Goal: Book appointment/travel/reservation

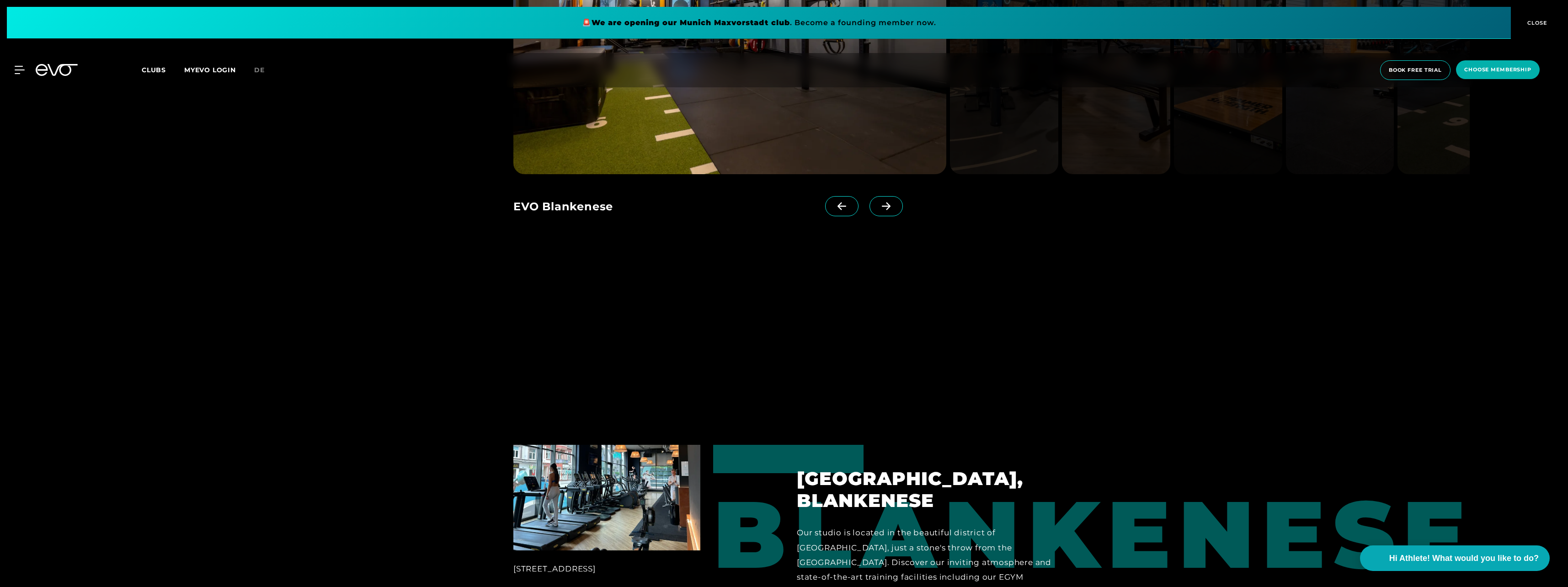
scroll to position [1920, 0]
click at [1424, 71] on span "book free trial" at bounding box center [1415, 70] width 53 height 8
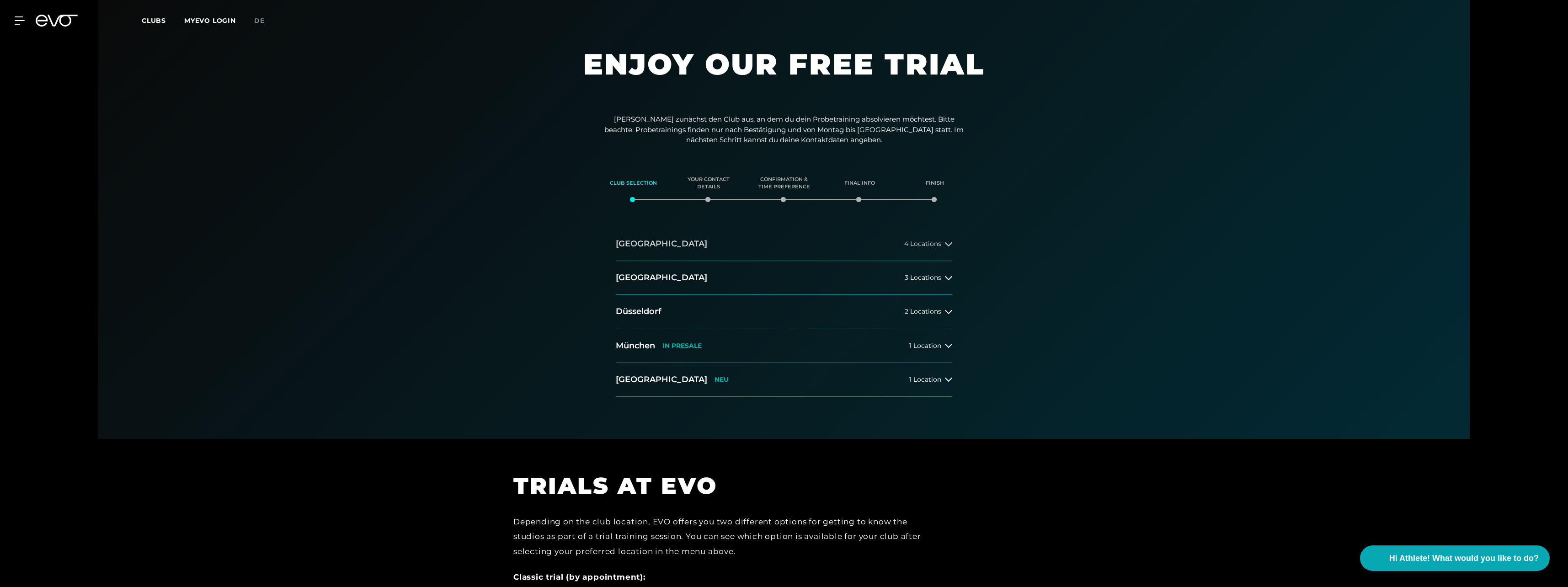
click at [947, 250] on button "[GEOGRAPHIC_DATA] 4 Locations" at bounding box center [784, 244] width 337 height 34
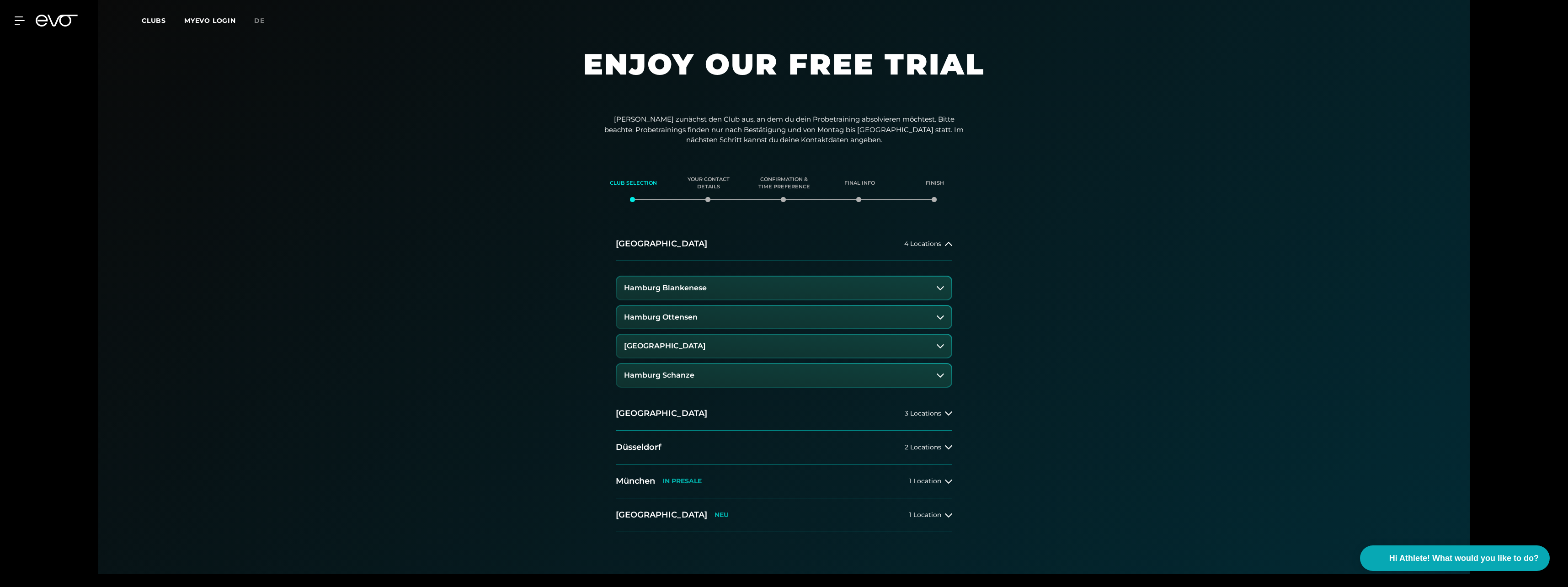
click at [685, 291] on h3 "Hamburg Blankenese" at bounding box center [665, 288] width 83 height 8
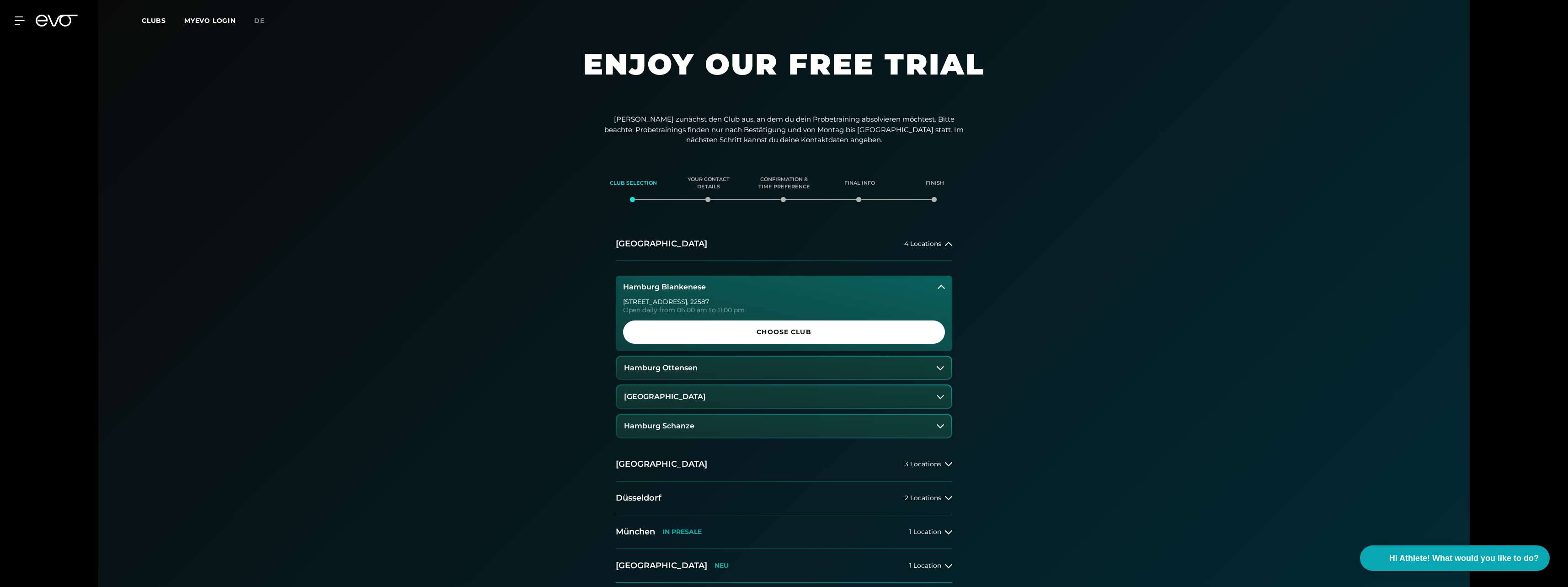
click at [749, 364] on button "Hamburg Ottensen" at bounding box center [784, 367] width 335 height 23
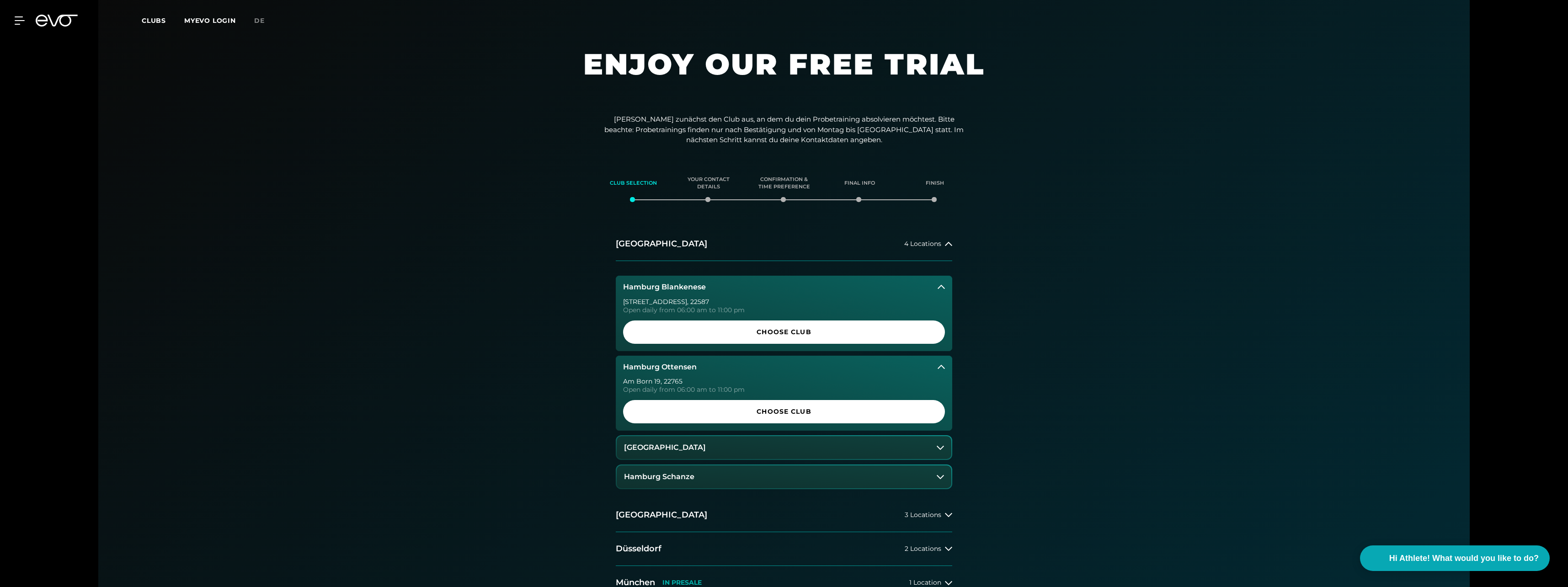
click at [734, 442] on button "[GEOGRAPHIC_DATA]" at bounding box center [784, 447] width 335 height 23
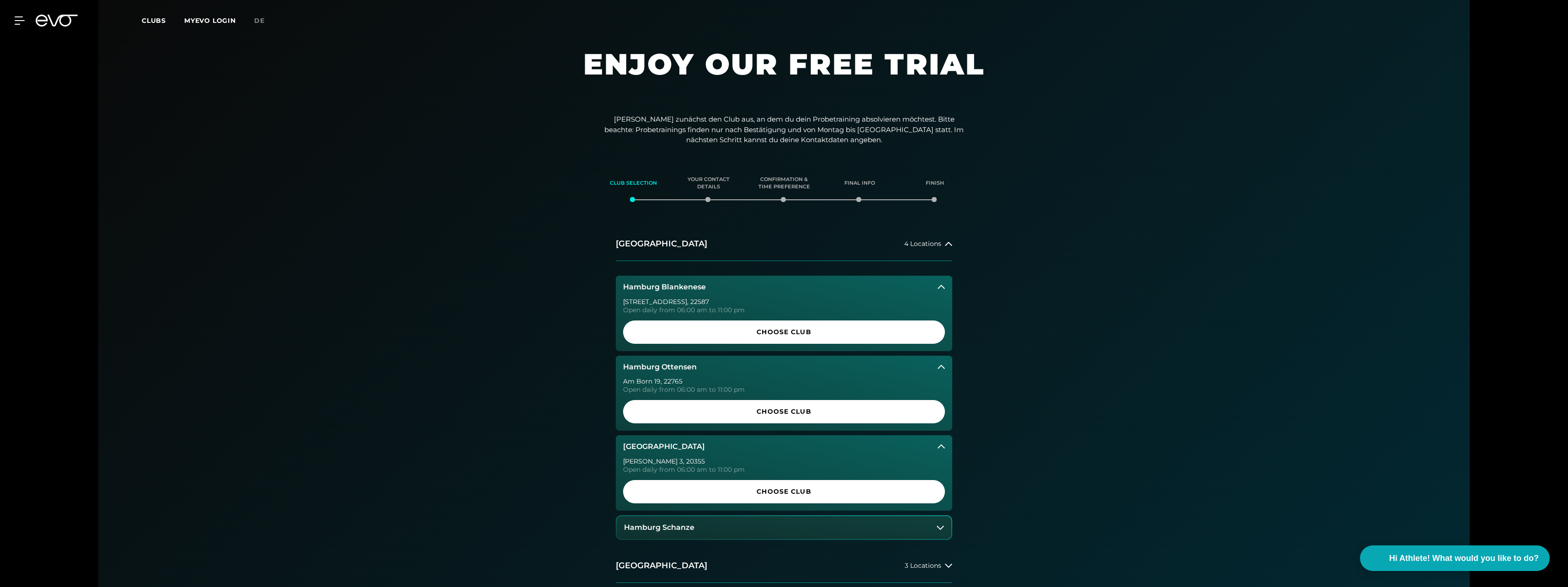
click at [711, 527] on button "Hamburg Schanze" at bounding box center [784, 528] width 335 height 23
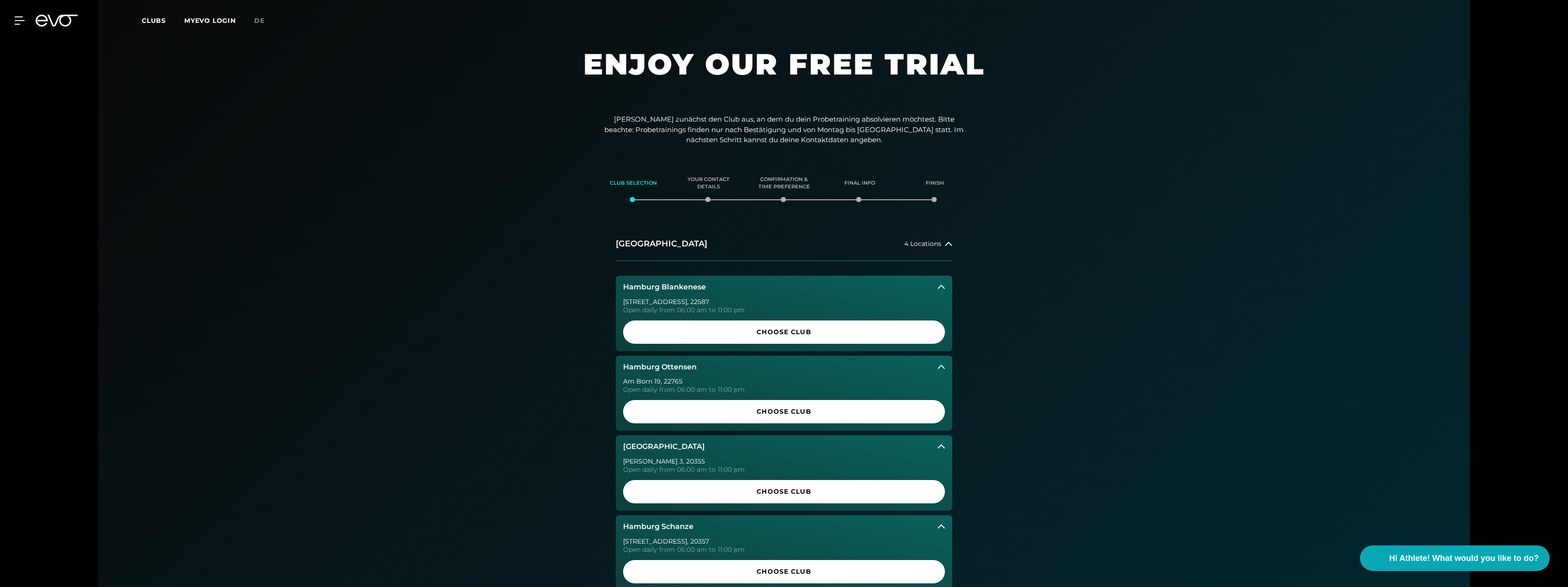
scroll to position [91, 0]
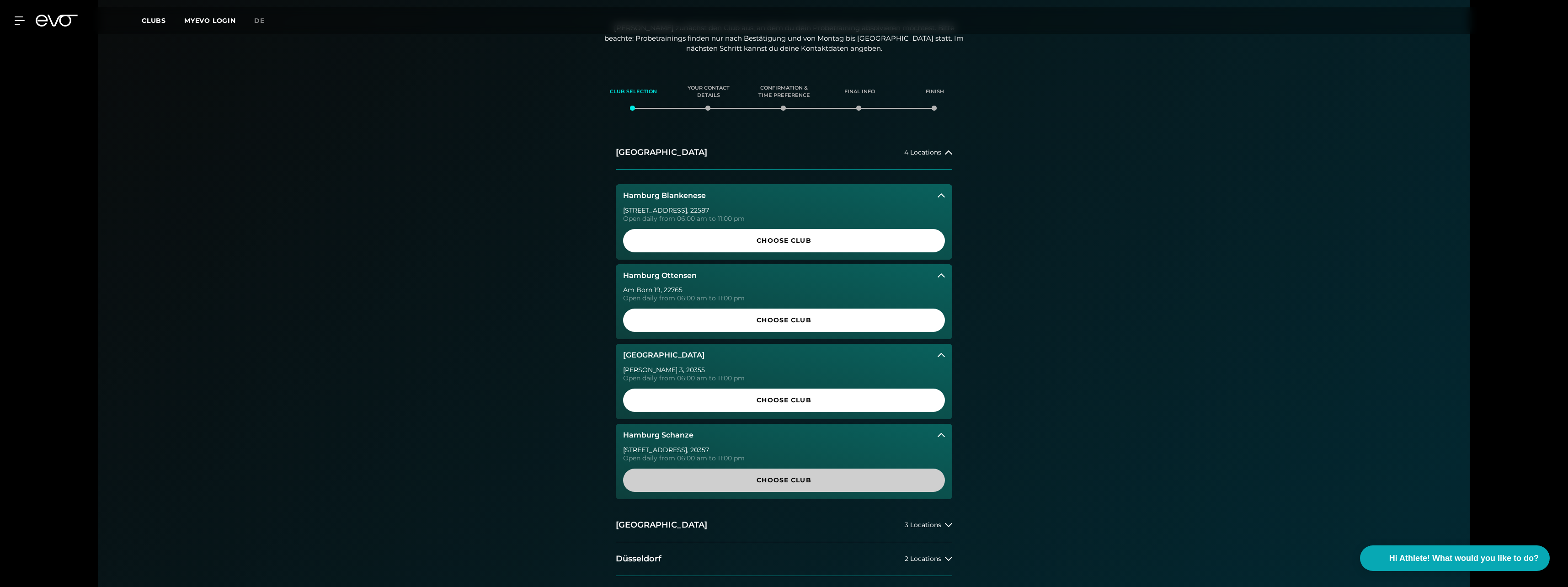
click at [796, 478] on span "Choose Club" at bounding box center [784, 480] width 278 height 10
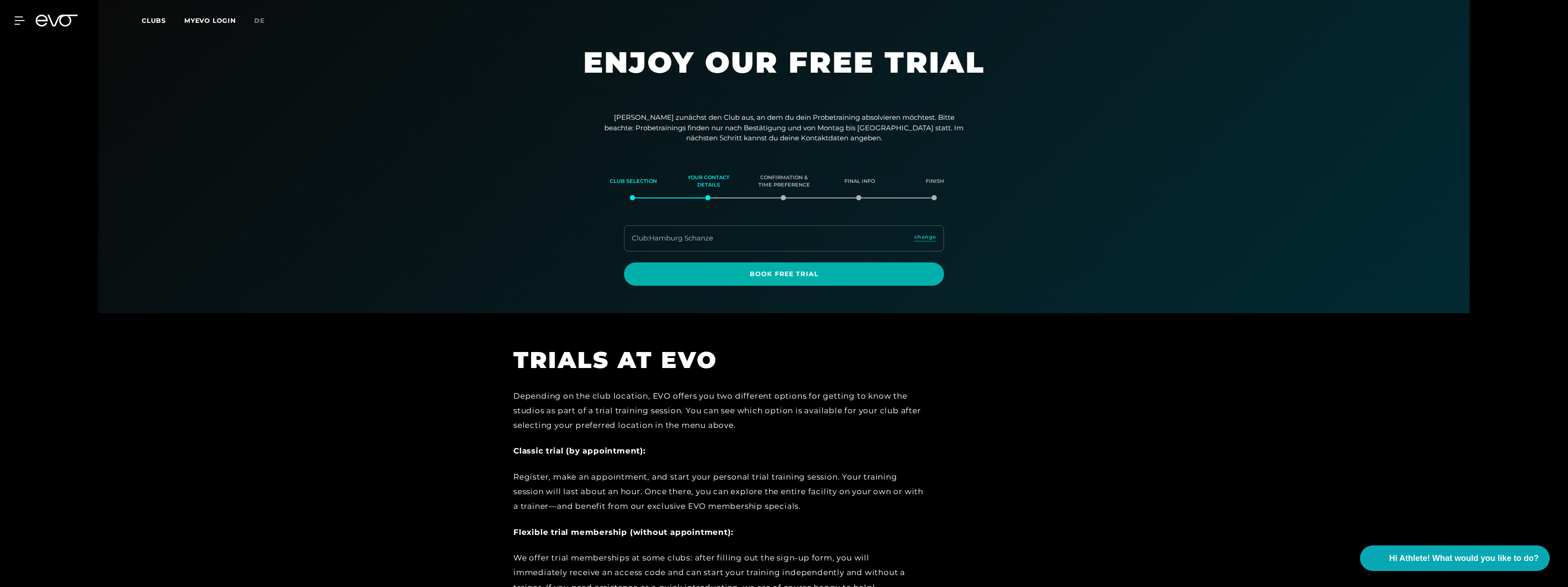
scroll to position [0, 0]
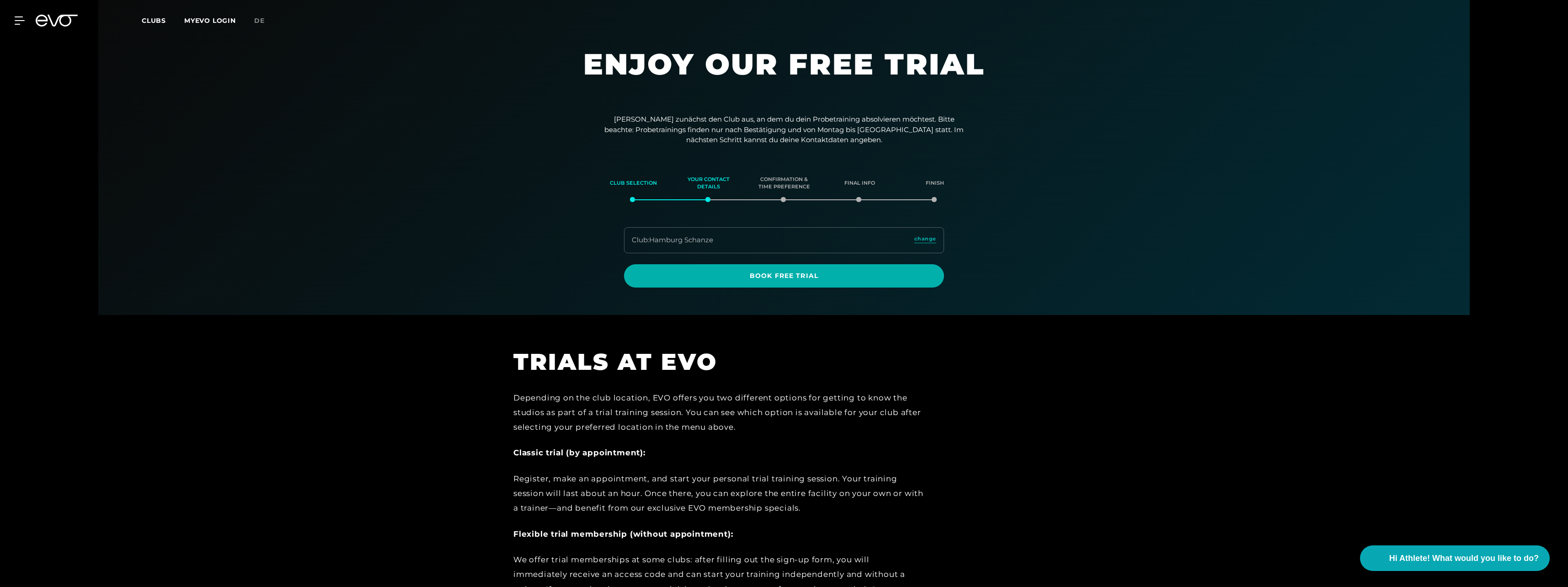
click at [720, 239] on div "Club : Hamburg Schanze change" at bounding box center [784, 240] width 320 height 26
click at [846, 277] on span "Book Free Trial" at bounding box center [784, 276] width 276 height 10
click at [710, 188] on div "Your contact details" at bounding box center [709, 183] width 53 height 25
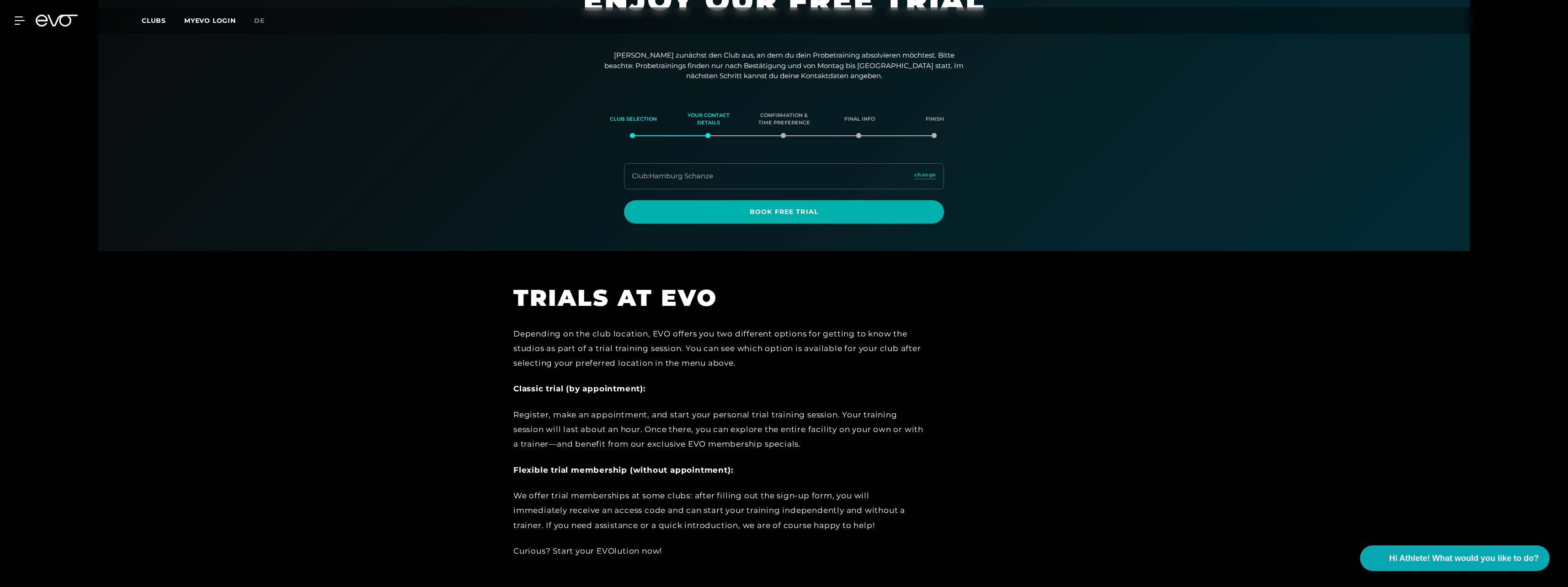
scroll to position [64, 0]
